Goal: Book appointment/travel/reservation

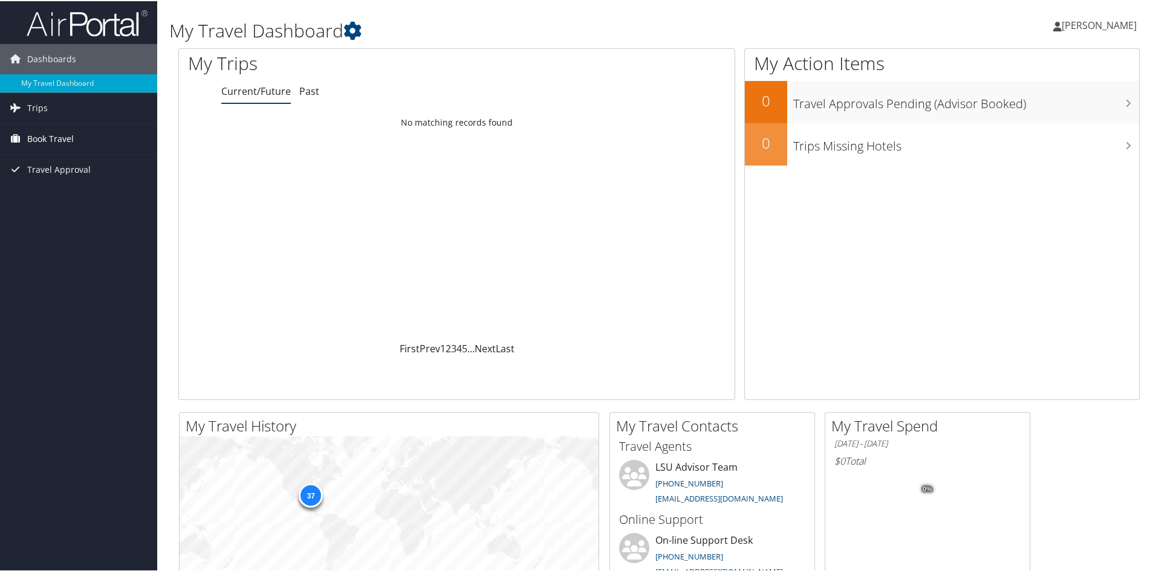
click at [38, 140] on span "Book Travel" at bounding box center [50, 138] width 47 height 30
click at [44, 177] on link "Book/Manage Online Trips" at bounding box center [78, 180] width 157 height 18
